Goal: Task Accomplishment & Management: Use online tool/utility

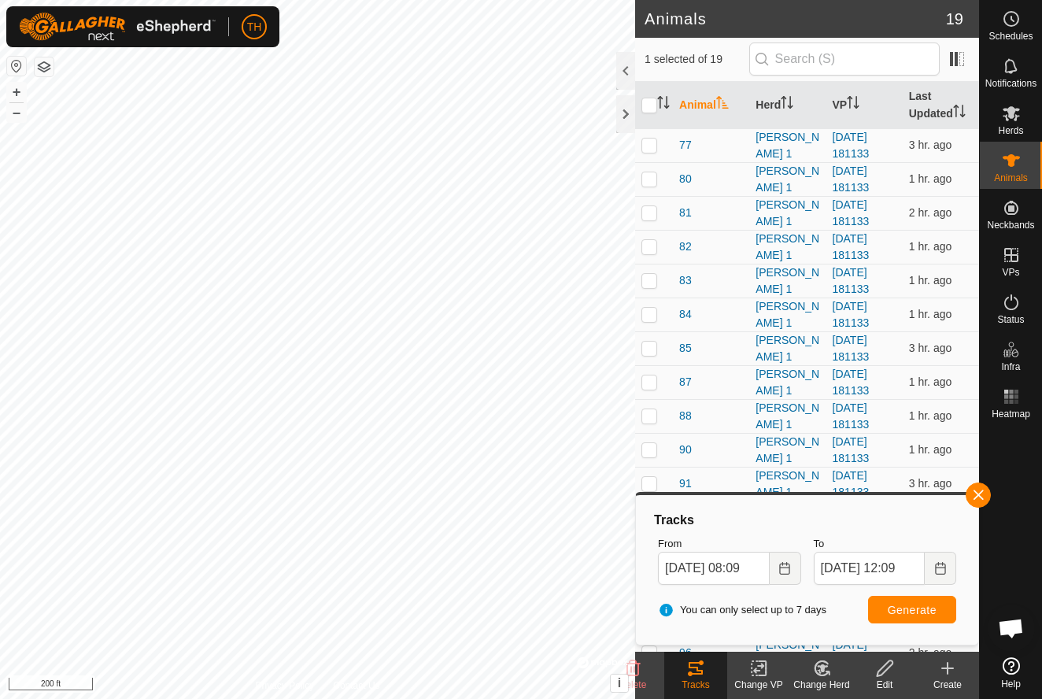
scroll to position [120, 0]
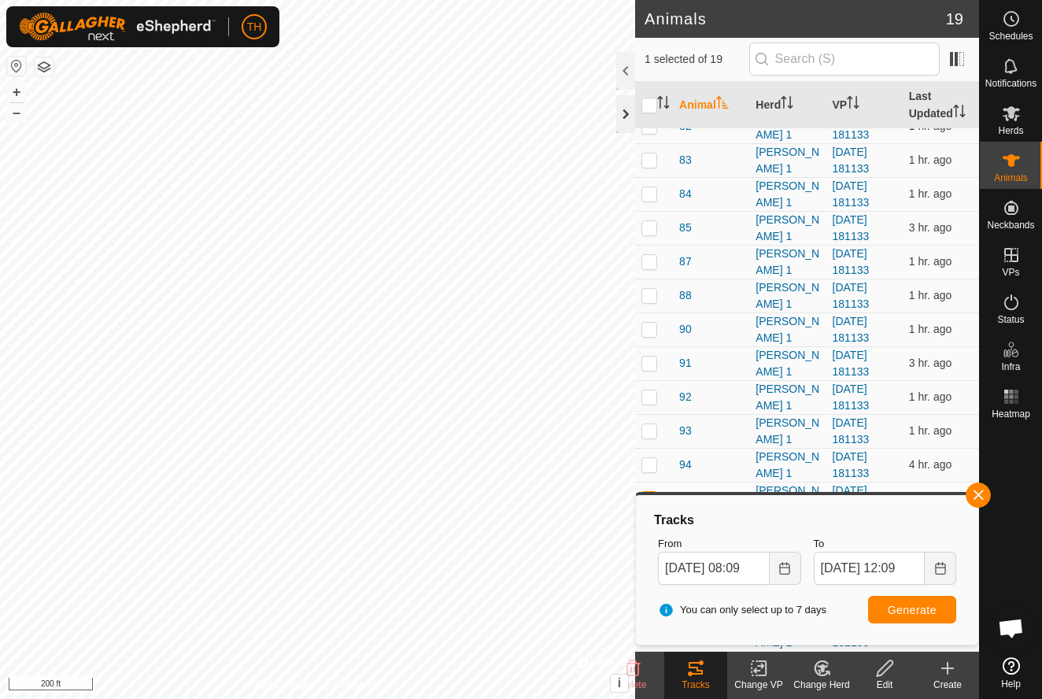
click at [624, 109] on div at bounding box center [625, 114] width 19 height 38
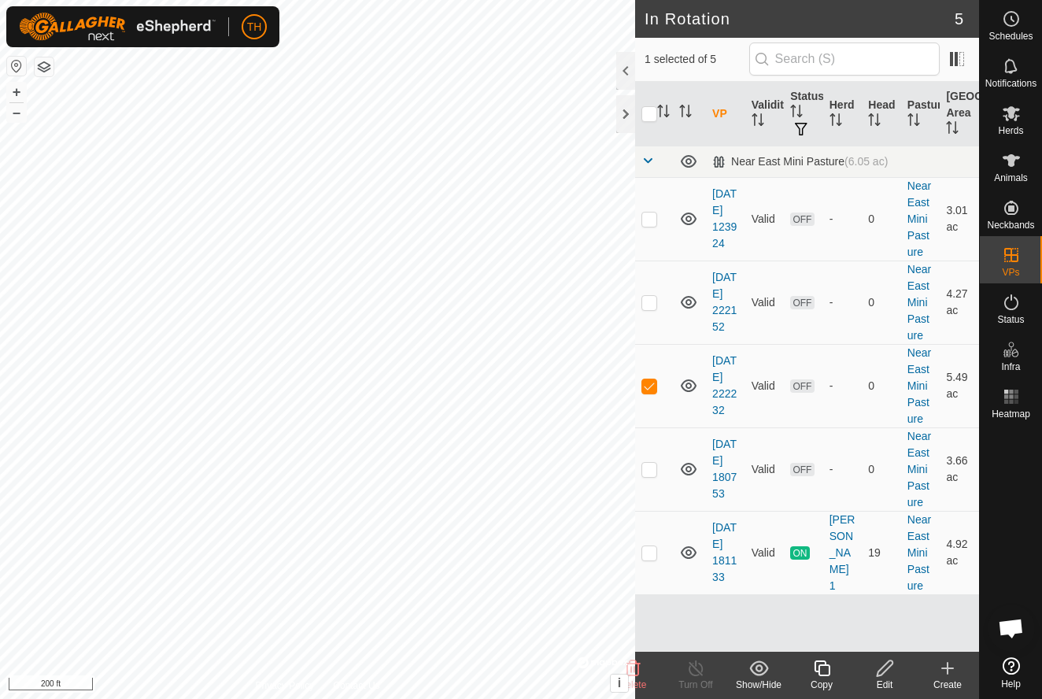
click at [884, 671] on icon at bounding box center [886, 668] width 20 height 19
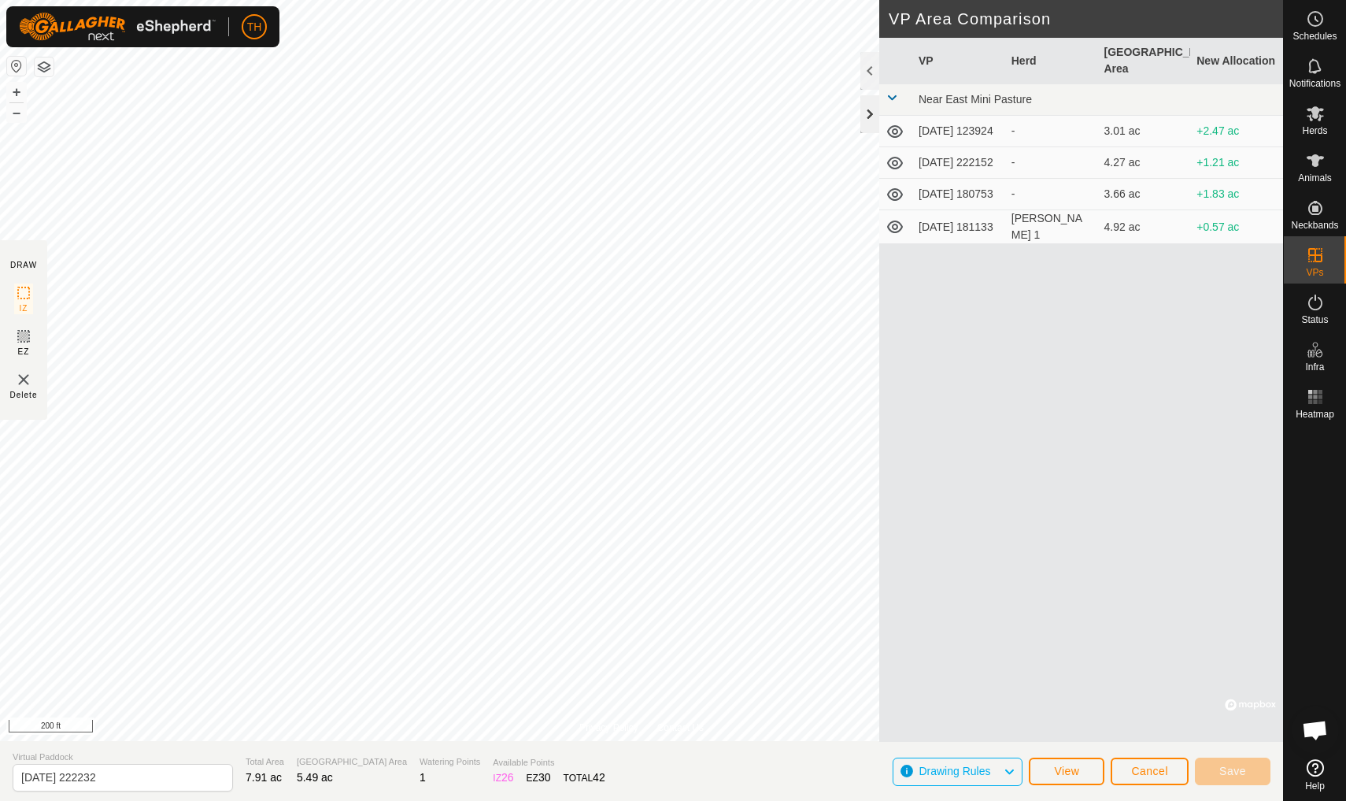
click at [872, 116] on div at bounding box center [870, 114] width 19 height 38
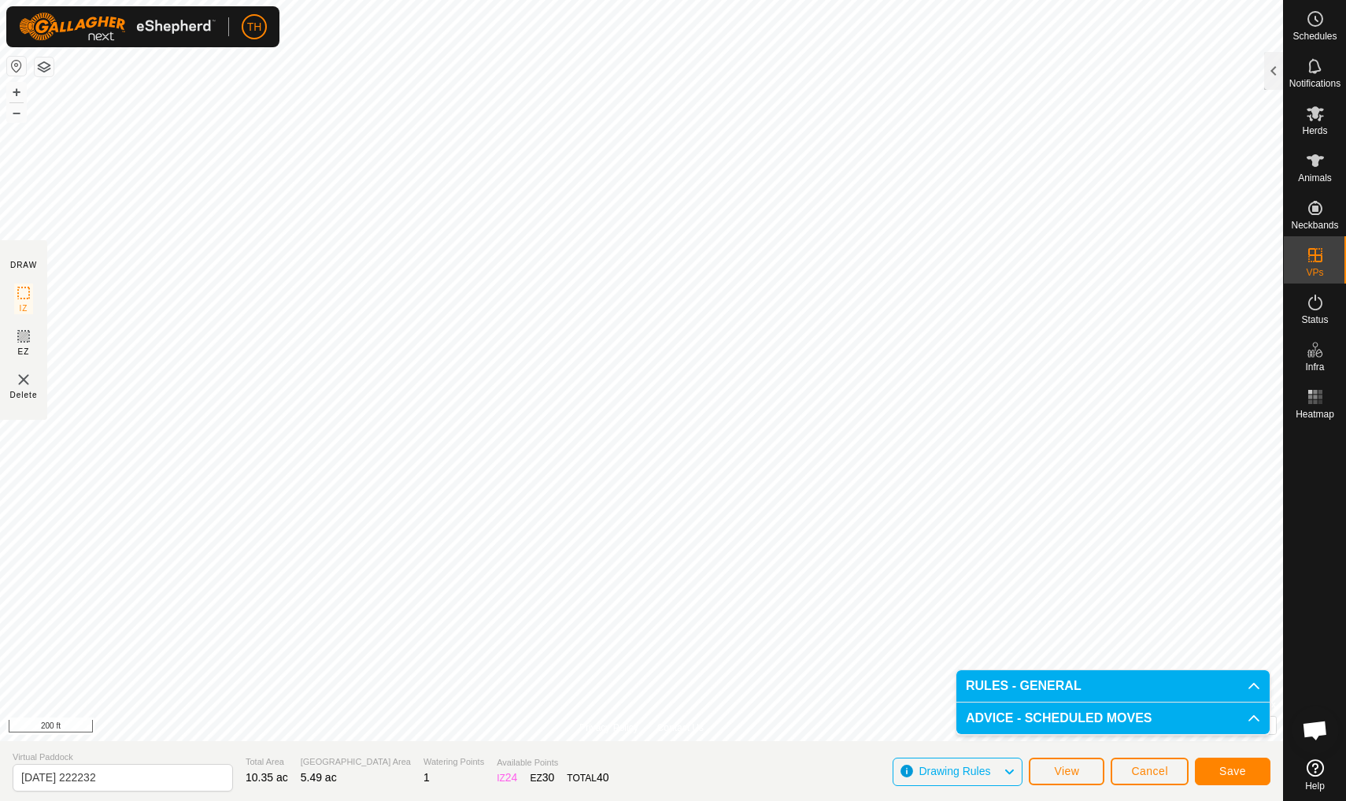
click at [1042, 698] on span "Save" at bounding box center [1233, 770] width 27 height 13
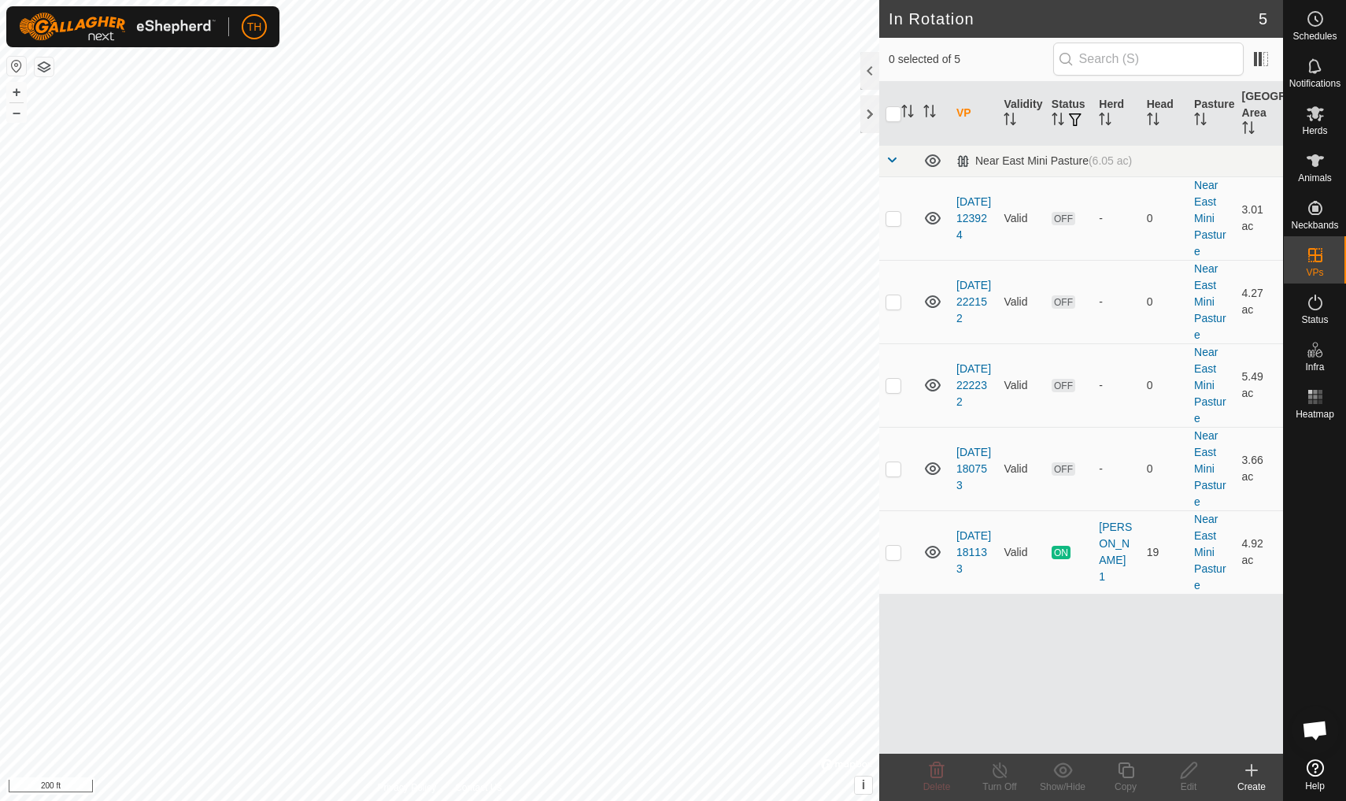
checkbox input "true"
click at [1042, 123] on es-mob-svg-icon at bounding box center [1315, 113] width 28 height 25
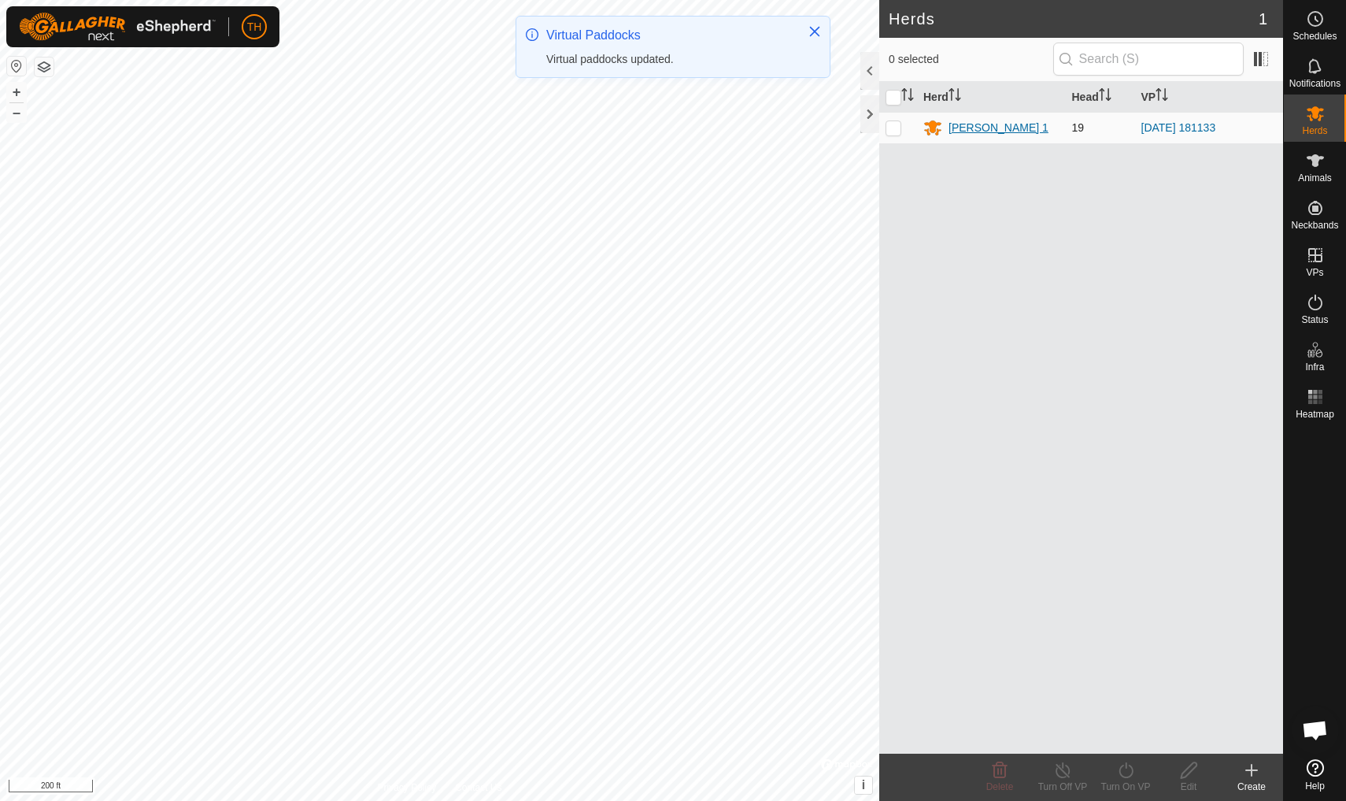
click at [979, 130] on div "[PERSON_NAME] 1" at bounding box center [999, 128] width 100 height 17
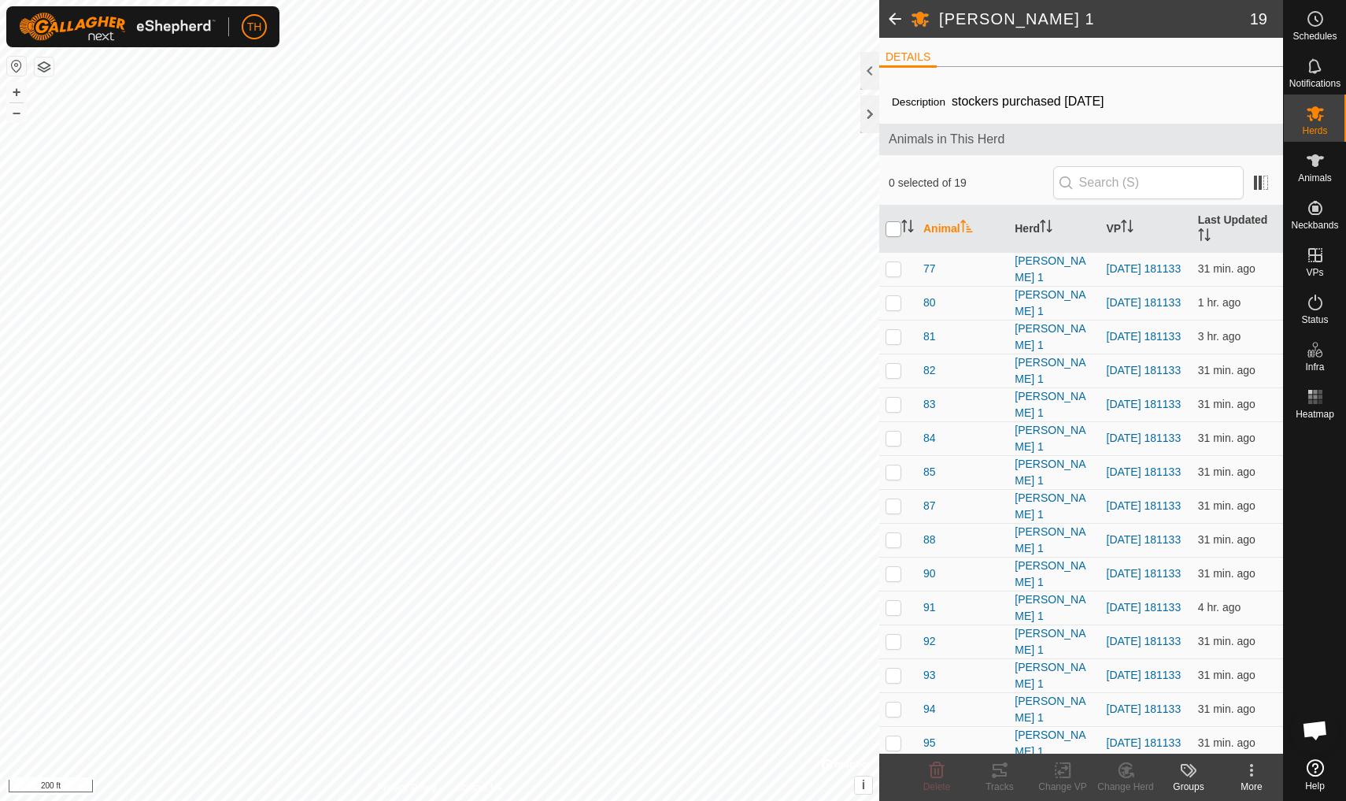
click at [894, 228] on input "checkbox" at bounding box center [894, 229] width 16 height 16
checkbox input "true"
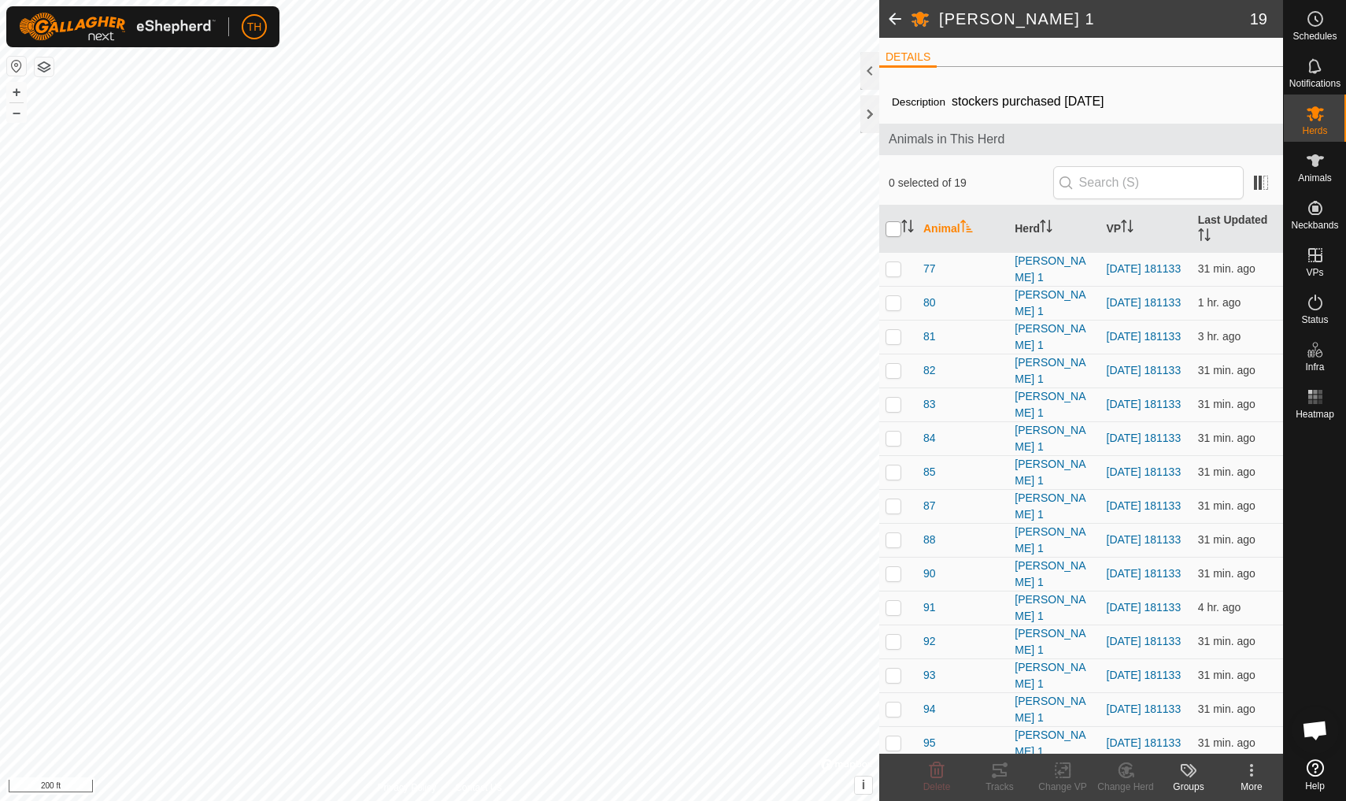
checkbox input "true"
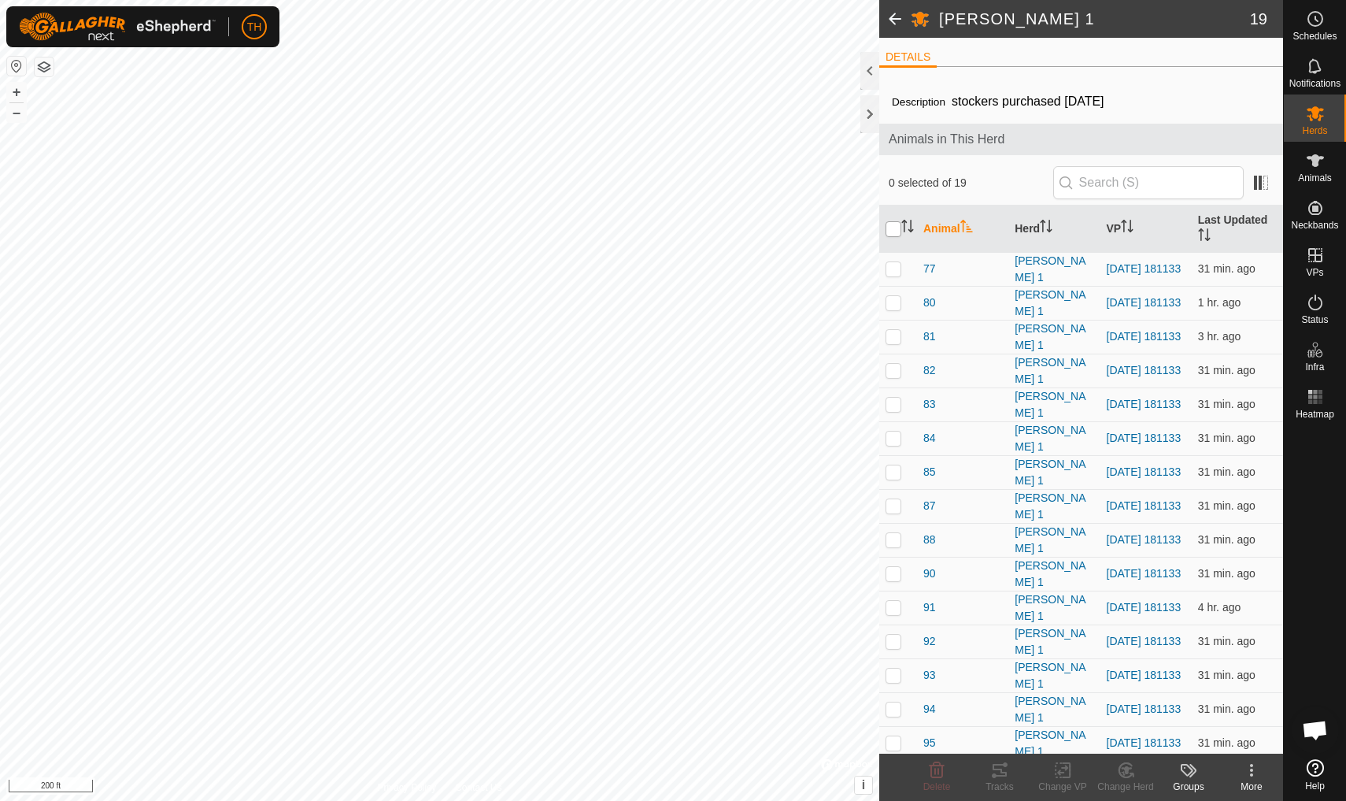
checkbox input "true"
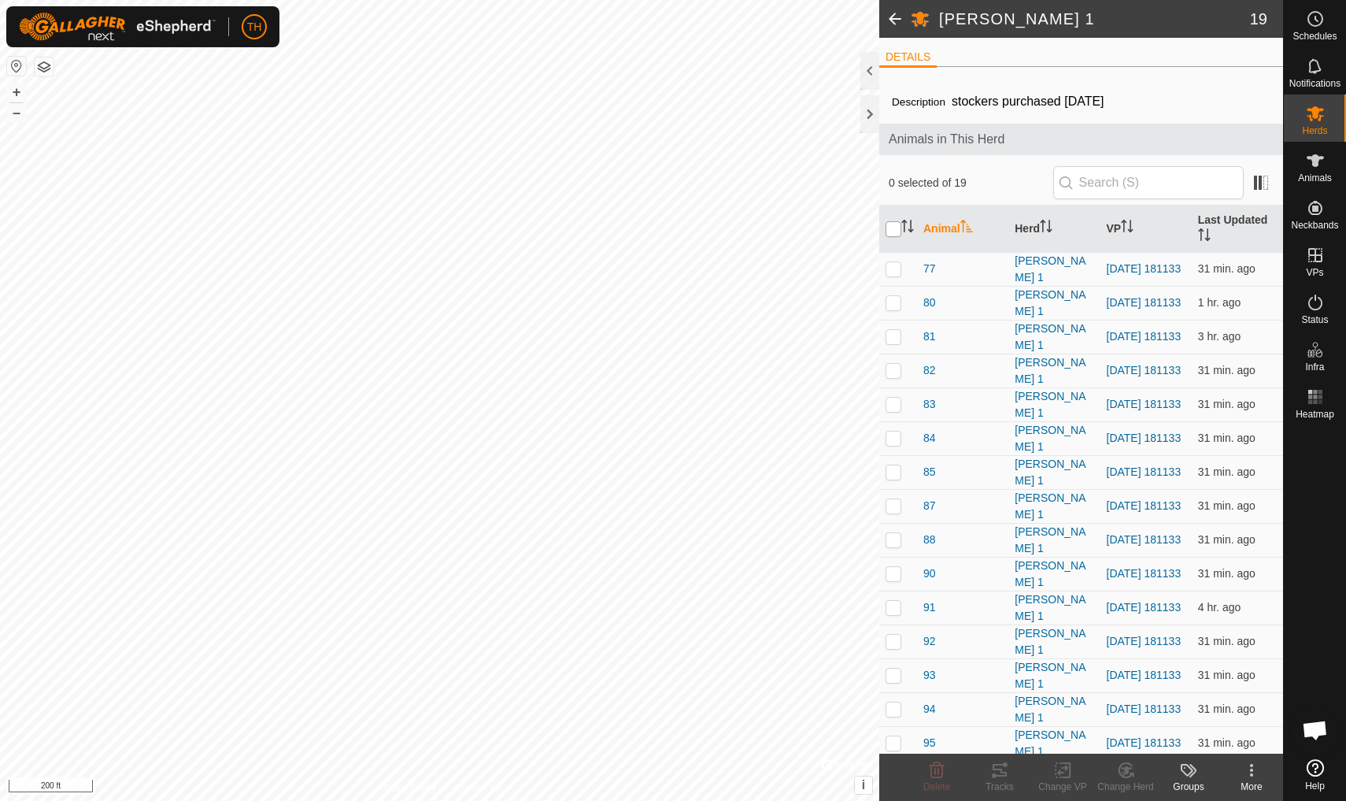
checkbox input "true"
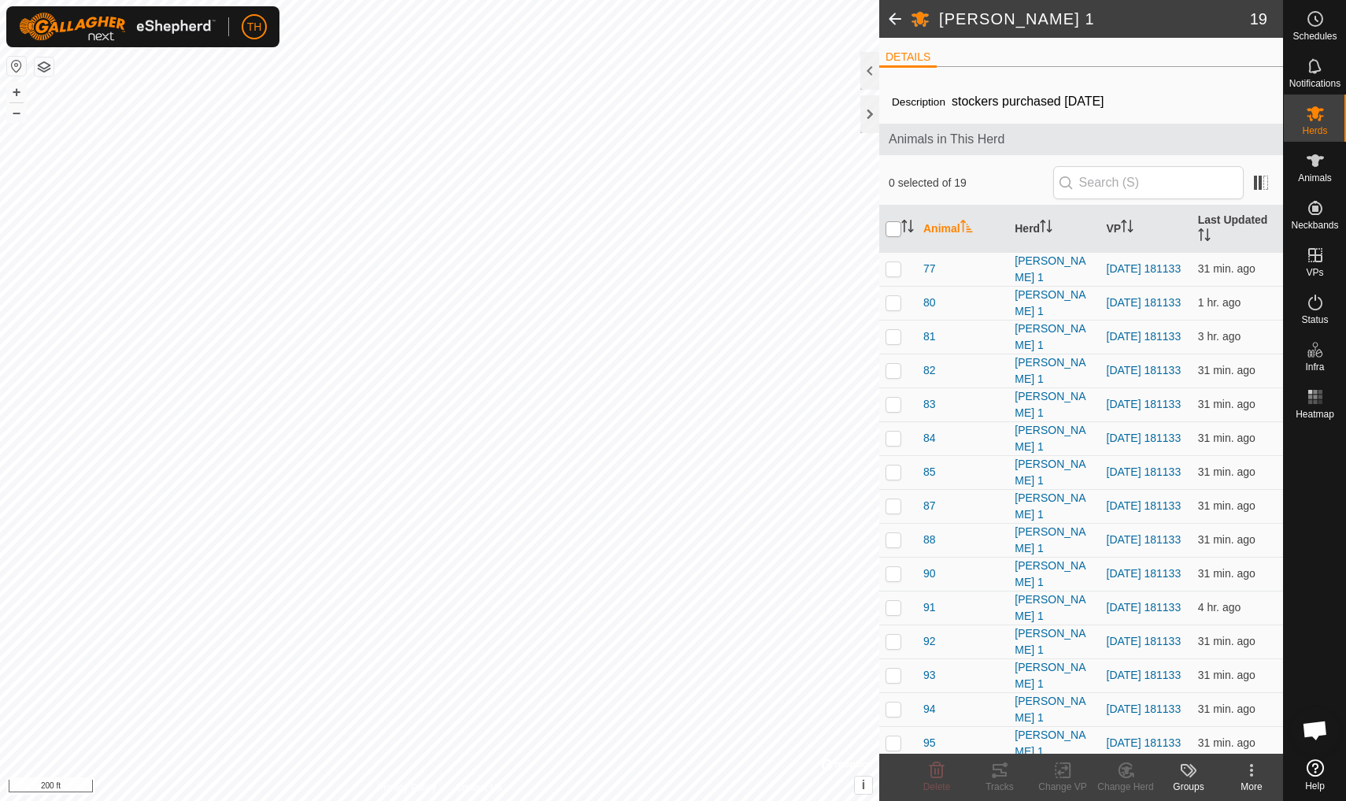
checkbox input "true"
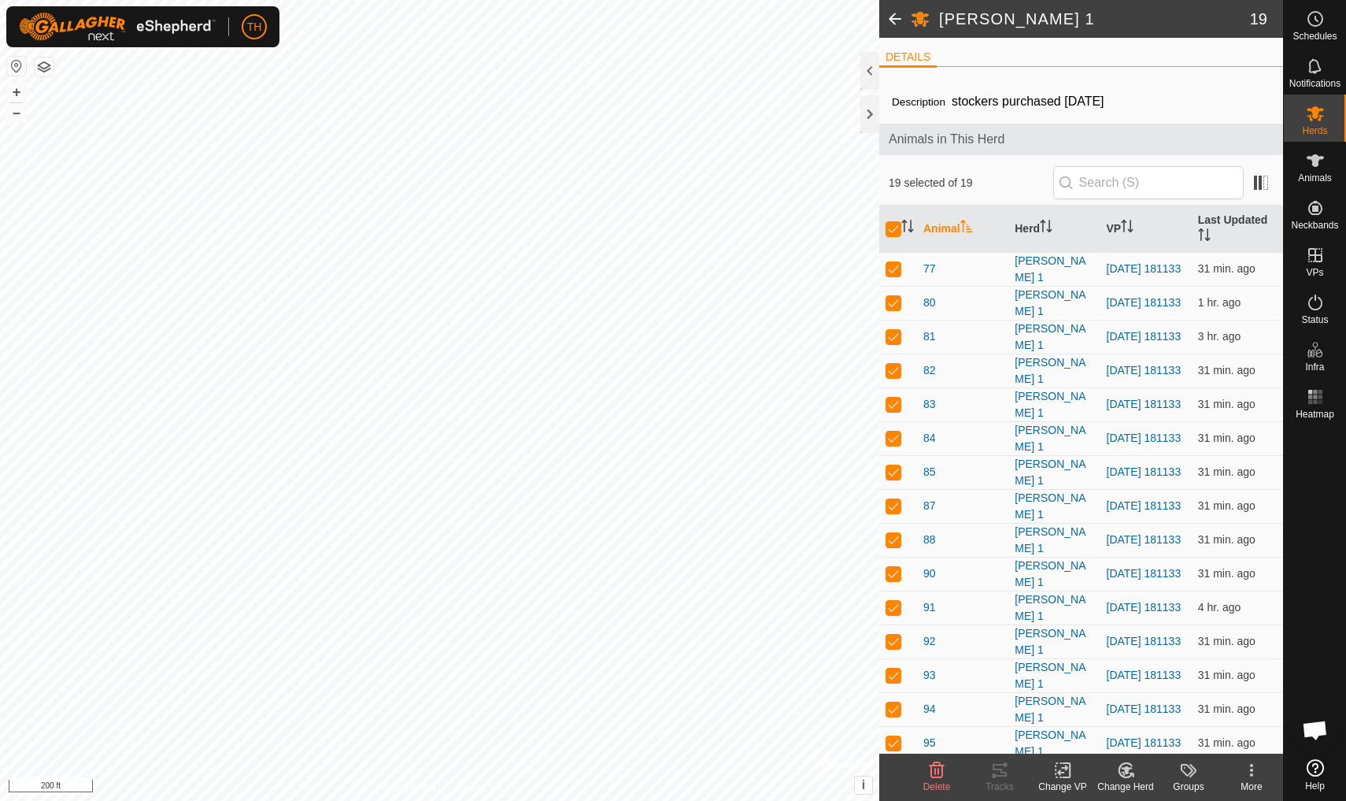
click at [1042, 698] on icon at bounding box center [1062, 770] width 11 height 10
click at [1042, 698] on link "Choose VP..." at bounding box center [1110, 702] width 156 height 31
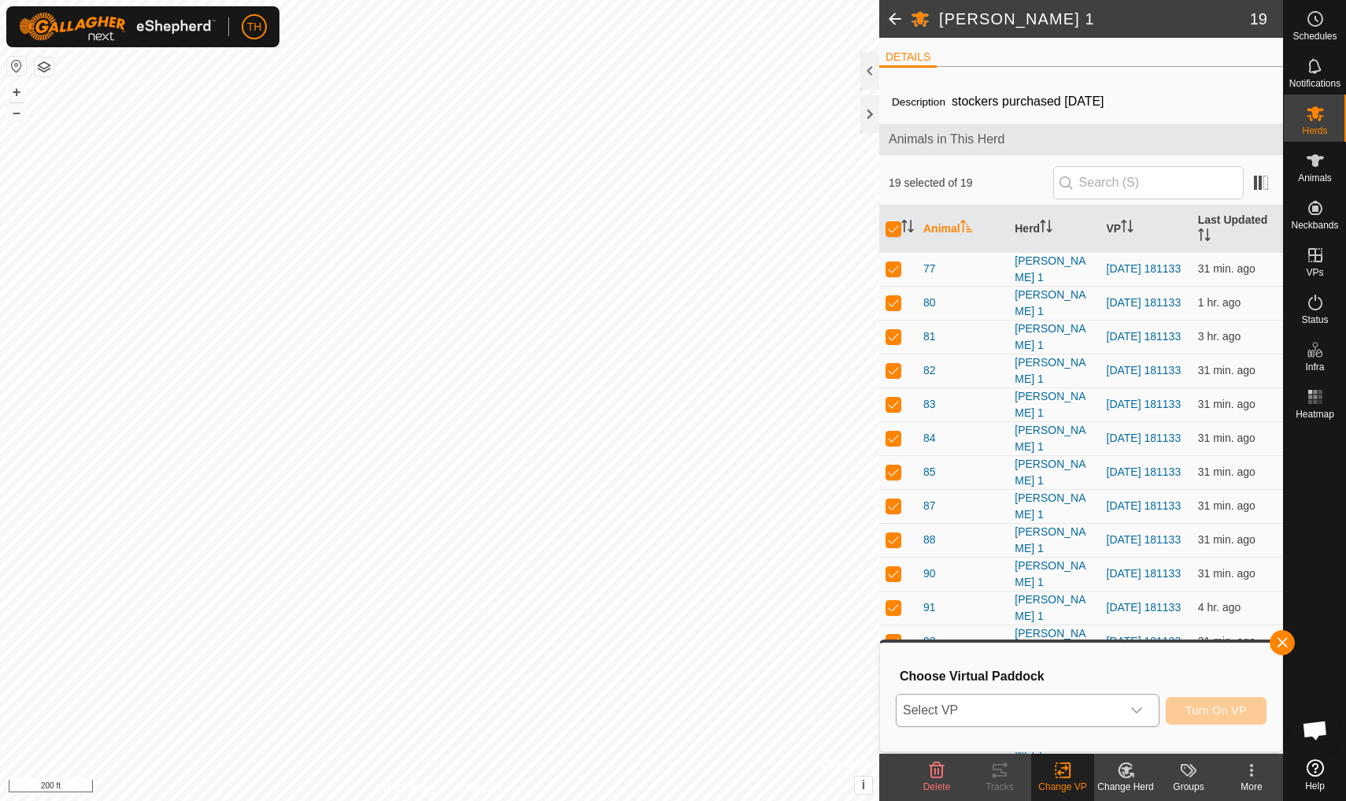
click at [1042, 698] on span "Select VP" at bounding box center [1009, 709] width 224 height 31
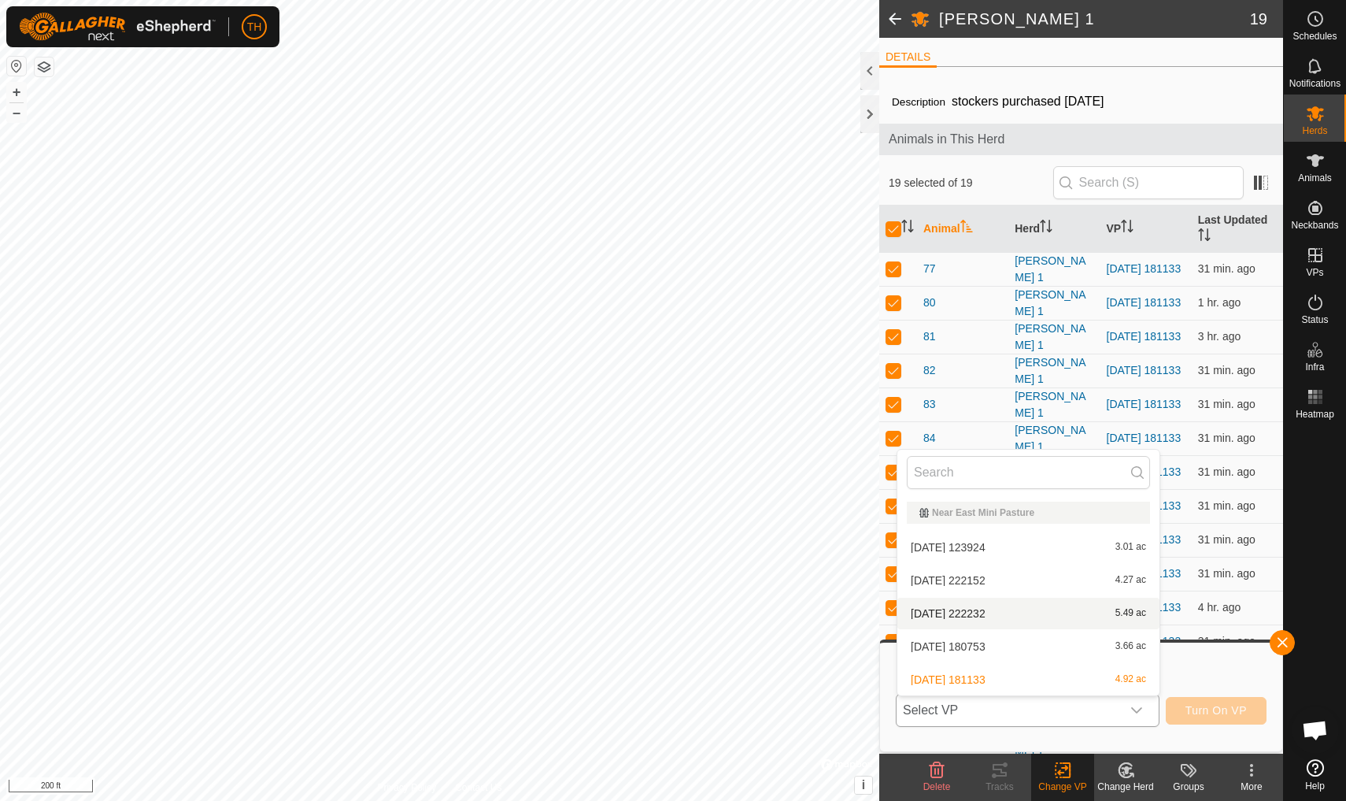
click at [981, 610] on span "[DATE] 222232" at bounding box center [948, 613] width 75 height 11
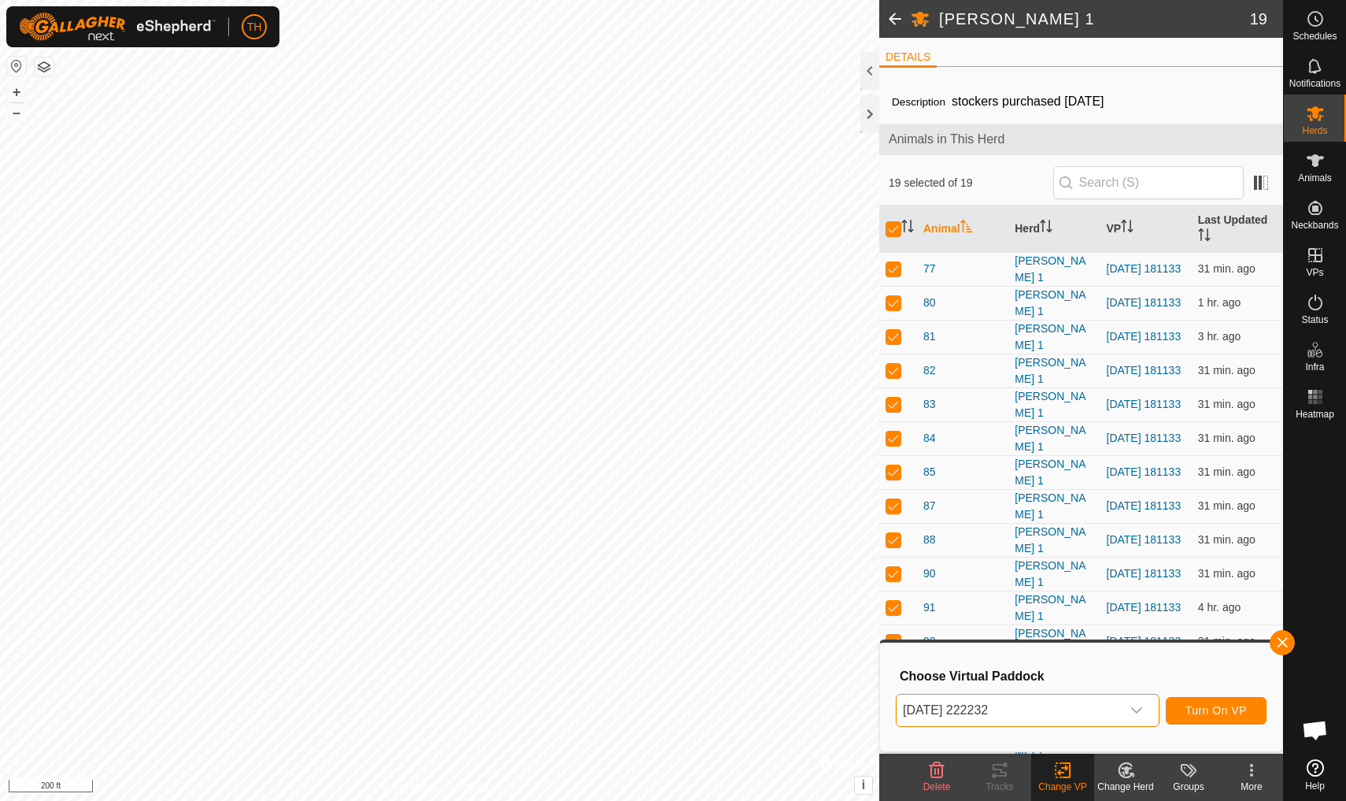
click at [1042, 698] on span "Turn On VP" at bounding box center [1216, 710] width 61 height 13
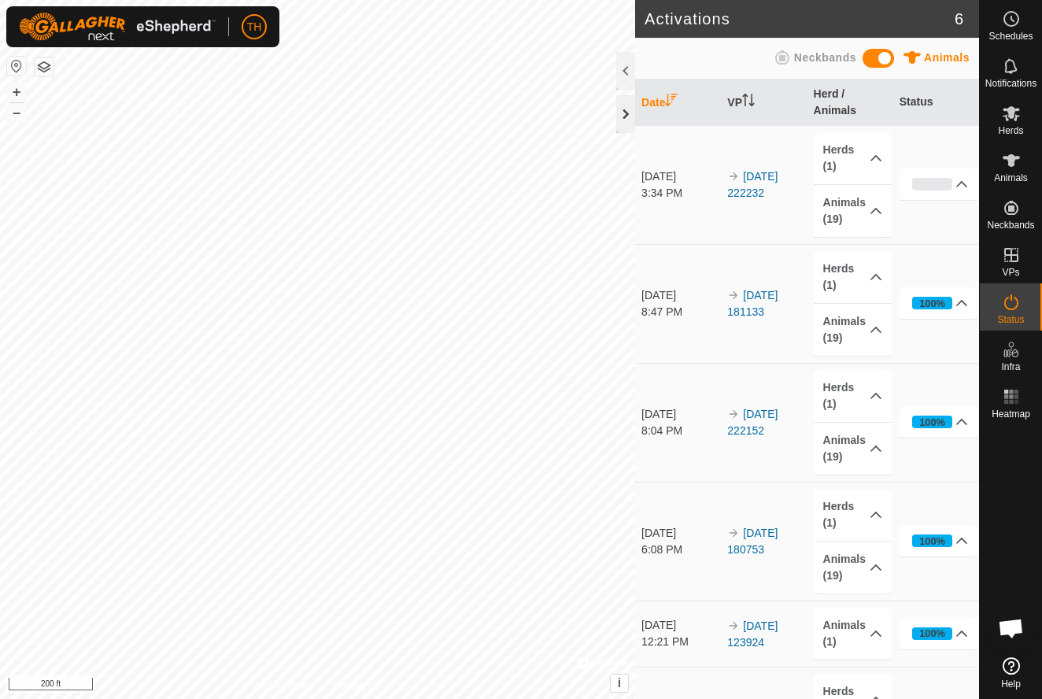
click at [624, 115] on div at bounding box center [625, 114] width 19 height 38
